Goal: Task Accomplishment & Management: Use online tool/utility

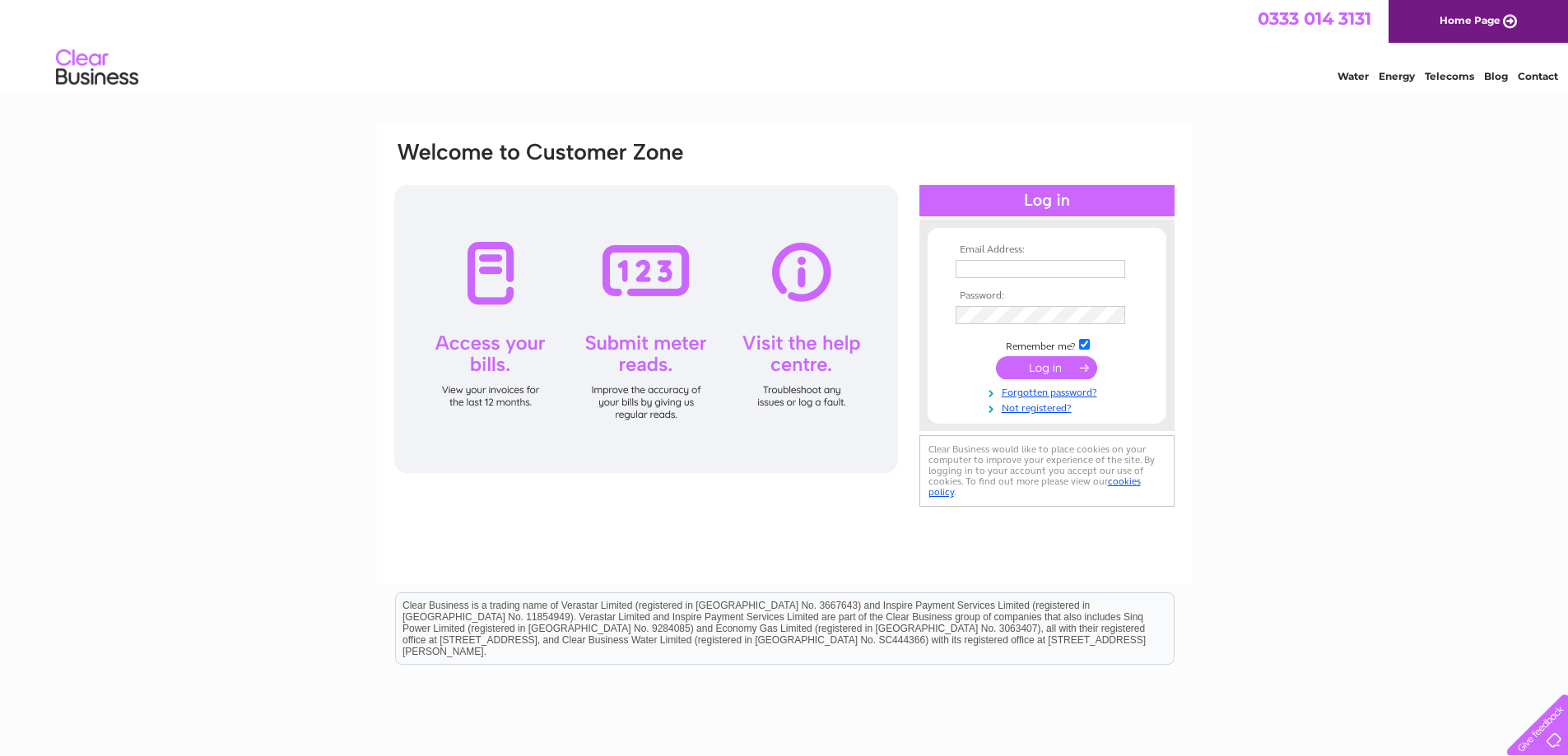
type input "info@rotherfieldmotors.co.uk"
click at [1045, 370] on input "submit" at bounding box center [1047, 368] width 101 height 23
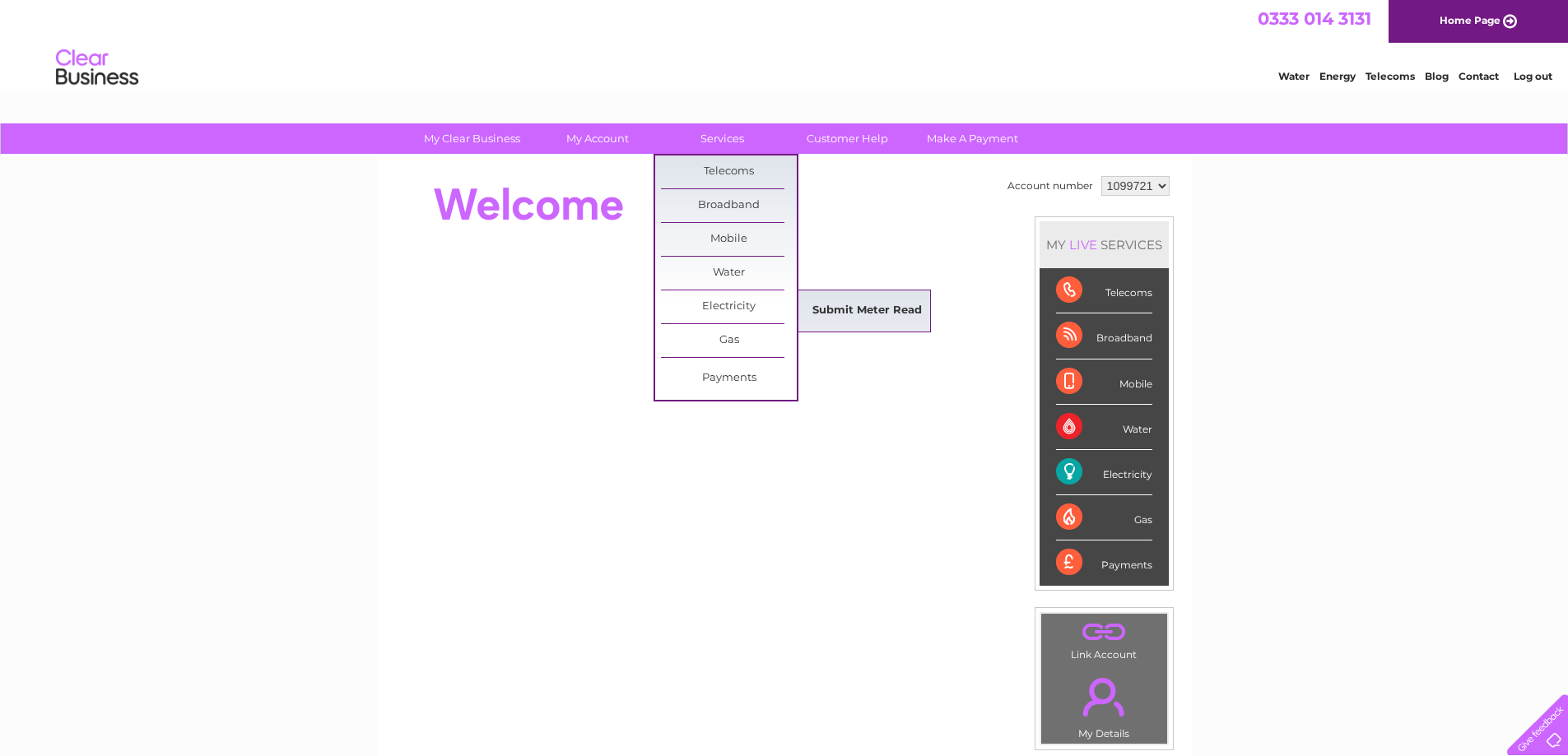
click at [844, 308] on link "Submit Meter Read" at bounding box center [867, 311] width 136 height 33
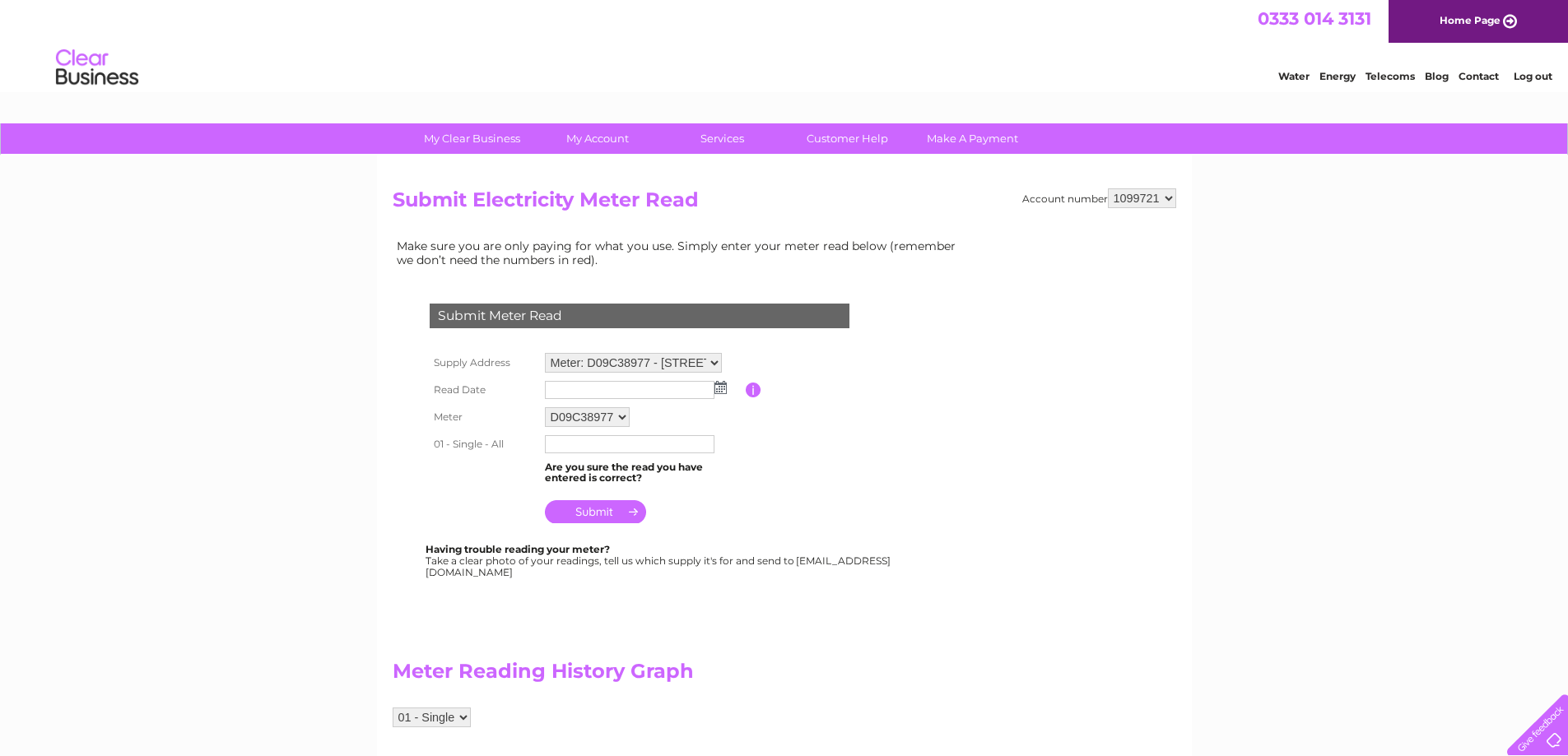
click at [719, 387] on img at bounding box center [720, 387] width 12 height 13
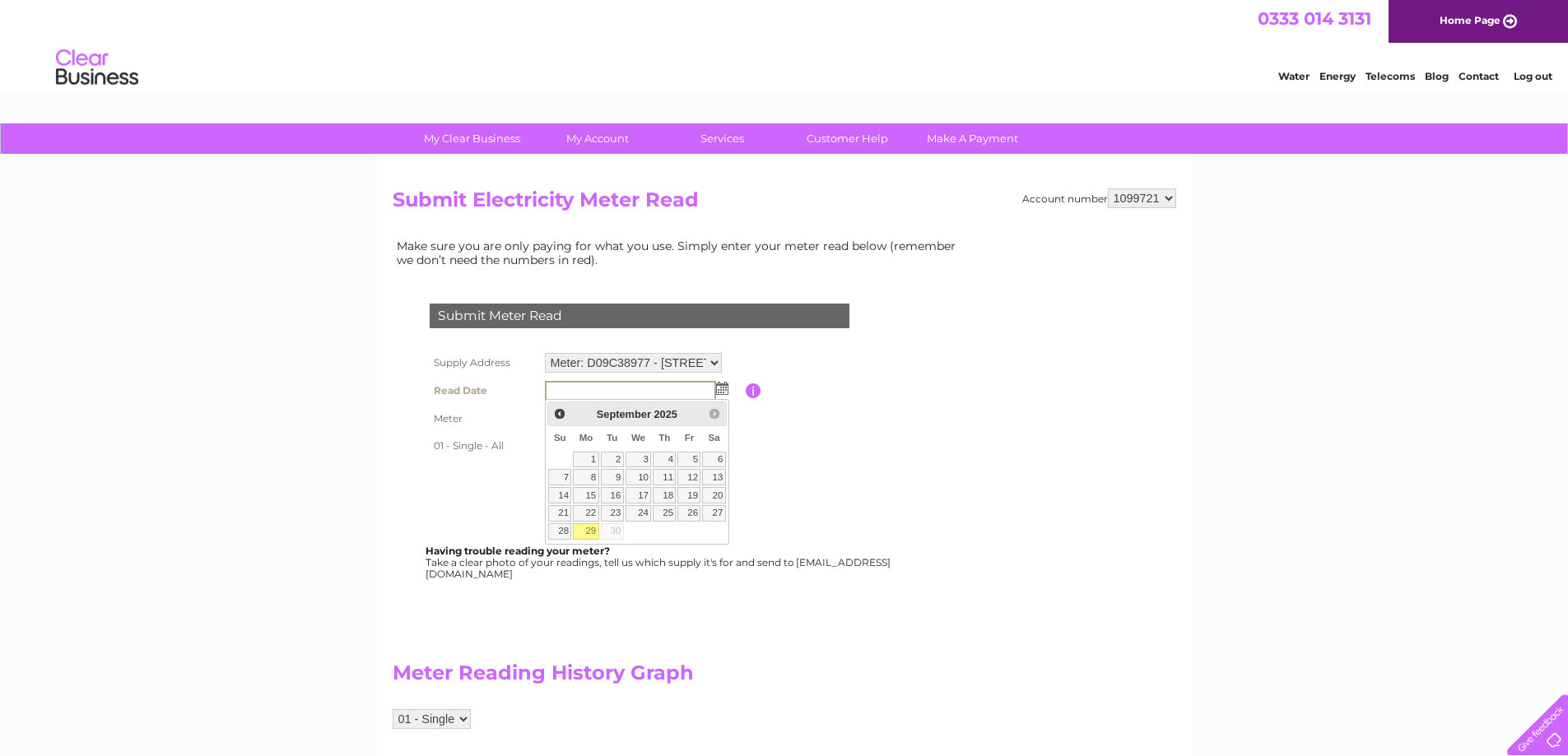
click at [586, 534] on link "29" at bounding box center [586, 532] width 26 height 16
type input "2025/09/29"
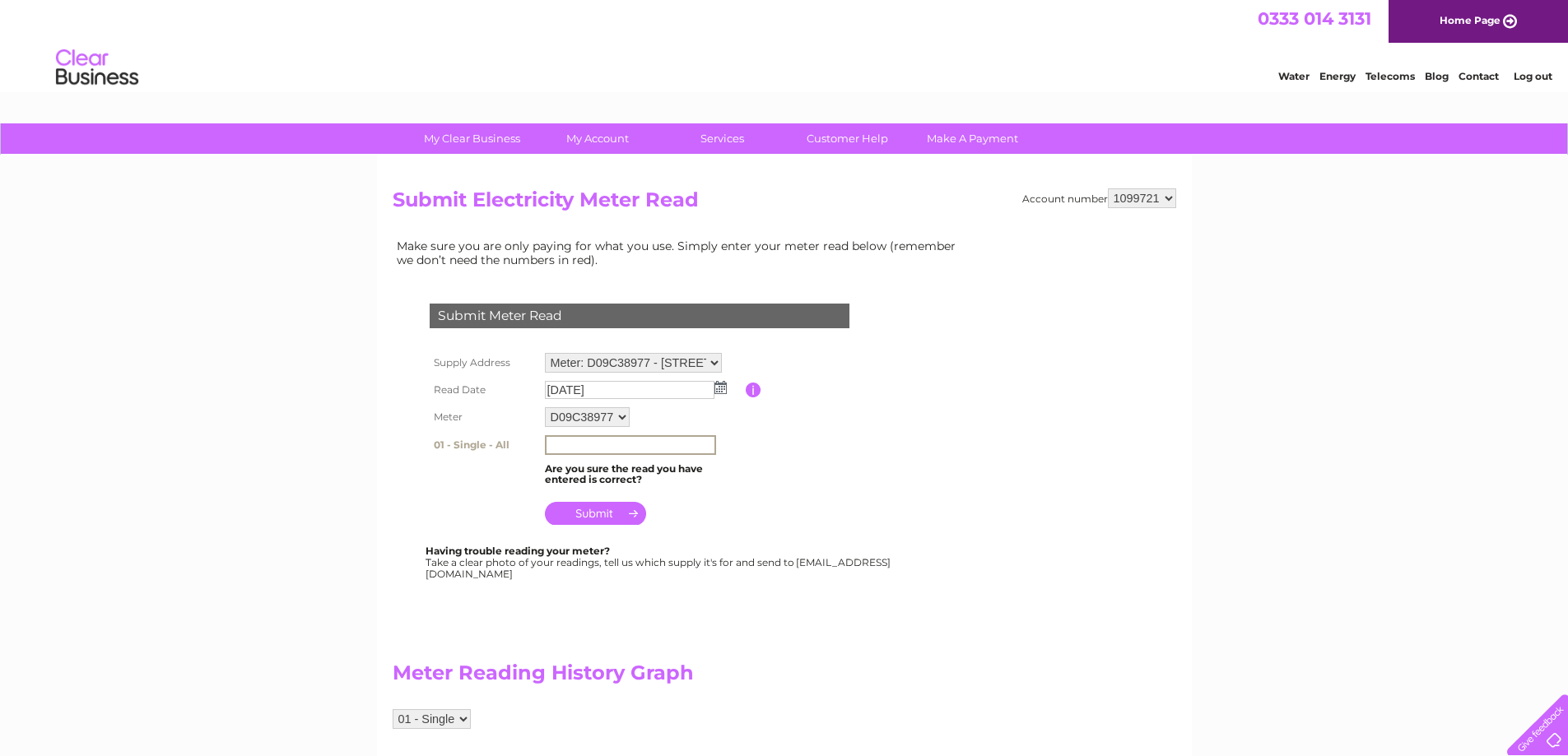
click at [576, 449] on input "text" at bounding box center [631, 445] width 172 height 20
type input "201733"
click at [601, 517] on input "submit" at bounding box center [596, 512] width 101 height 23
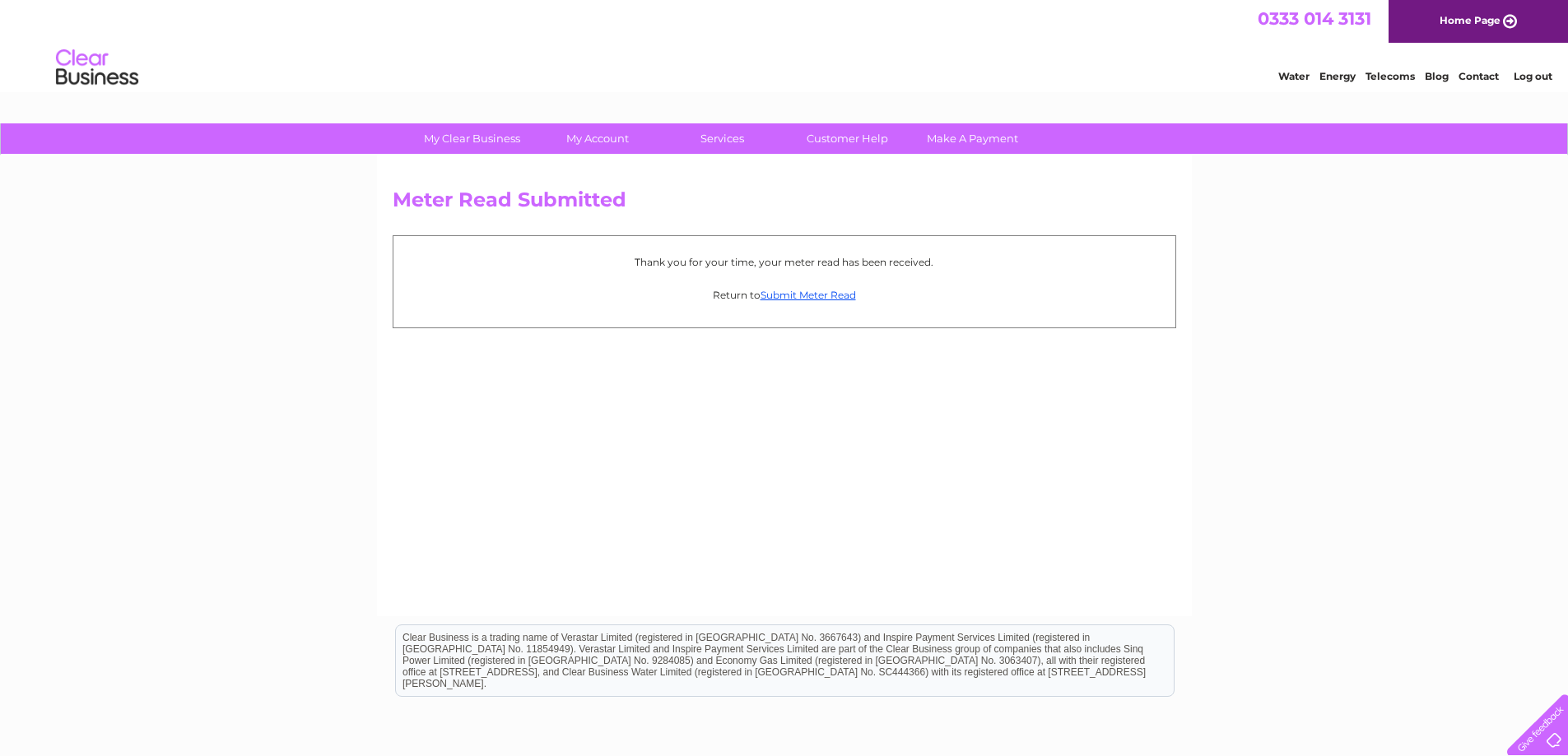
click at [1527, 73] on link "Log out" at bounding box center [1533, 76] width 39 height 12
